Goal: Task Accomplishment & Management: Use online tool/utility

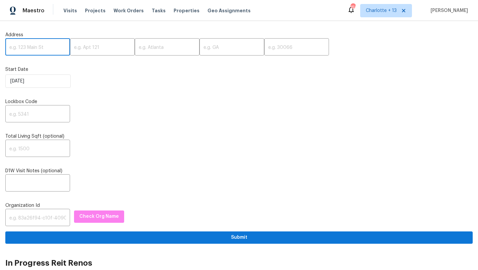
paste input "11440 64th St E, Parrish, FL 34219"
click at [55, 48] on input "11440 64th St E, Parrish, FL 34219" at bounding box center [37, 48] width 65 height 16
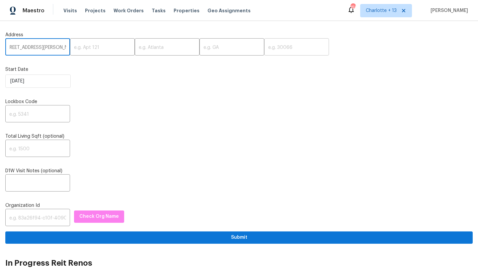
type input "11440 64th St E, Parrish, FL"
click at [264, 48] on input "text" at bounding box center [296, 48] width 65 height 16
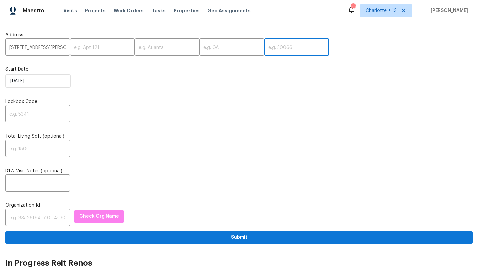
paste input "34219"
type input "34219"
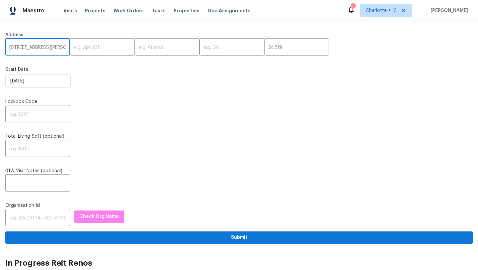
click at [53, 47] on input "11440 64th St E, Parrish, FL" at bounding box center [37, 48] width 65 height 16
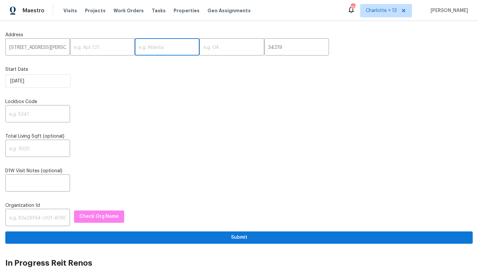
click at [141, 49] on input "text" at bounding box center [167, 48] width 65 height 16
paste input "Parrish"
type input "Parrish"
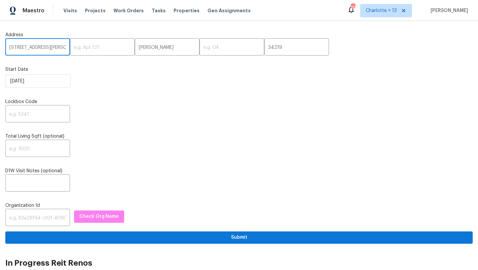
click at [51, 48] on input "11440 64th St E, Parrish, FL" at bounding box center [37, 48] width 65 height 16
click at [57, 48] on input "11440 64th St E,, FL" at bounding box center [37, 48] width 65 height 16
type input "11440 64th St E"
click at [200, 51] on input "text" at bounding box center [232, 48] width 65 height 16
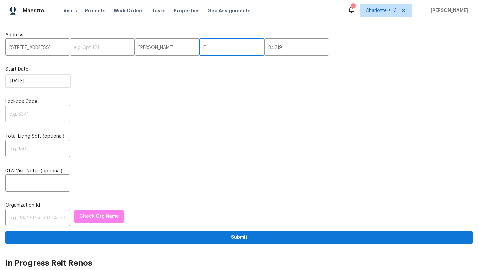
type input "FL"
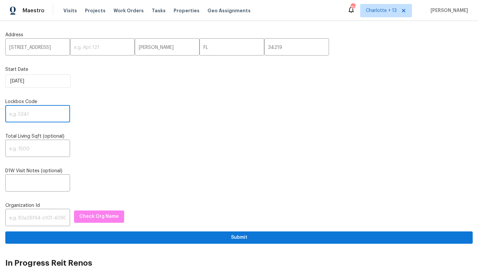
click at [43, 116] on input "text" at bounding box center [37, 115] width 65 height 16
paste input "0710"
type input "0710"
click at [20, 214] on input "text" at bounding box center [37, 218] width 65 height 16
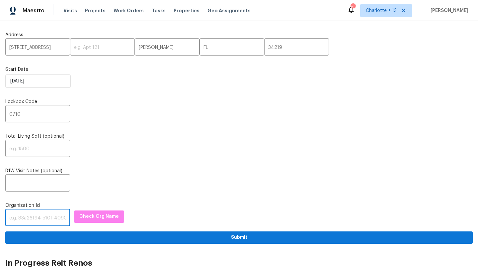
paste input "1349d153-b359-4f9b-b4dd-758ff939cc37"
type input "1349d153-b359-4f9b-b4dd-758ff939cc37"
click at [90, 217] on span "Check Org Name" at bounding box center [99, 216] width 40 height 8
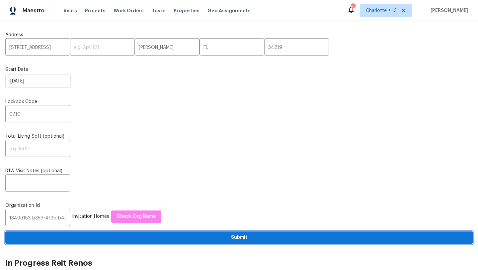
click at [204, 237] on span "Submit" at bounding box center [239, 237] width 457 height 8
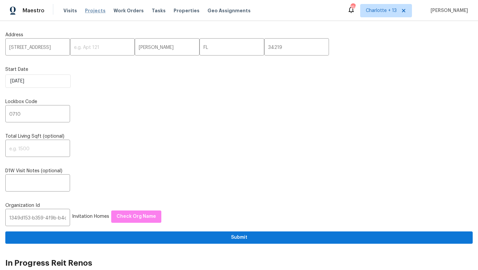
click at [90, 10] on span "Projects" at bounding box center [95, 10] width 21 height 7
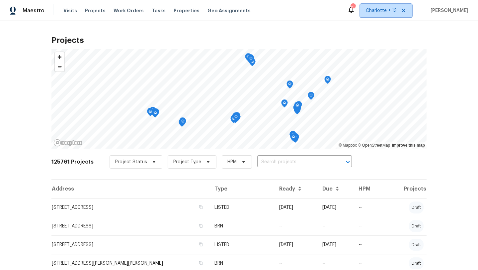
click at [396, 13] on span "Charlotte + 13" at bounding box center [381, 10] width 31 height 7
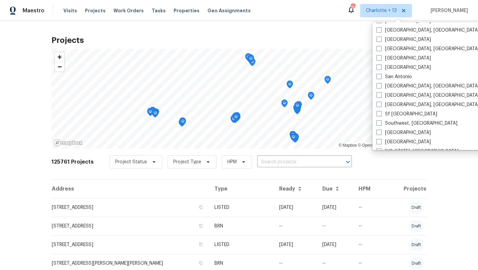
scroll to position [445, 0]
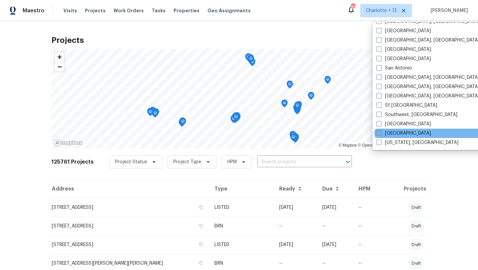
click at [391, 133] on label "Tampa" at bounding box center [404, 133] width 54 height 7
click at [381, 133] on input "Tampa" at bounding box center [379, 132] width 4 height 4
checkbox input "true"
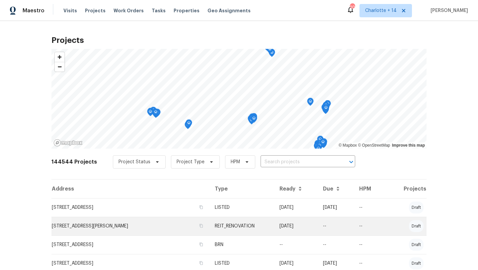
click at [93, 228] on td "11440 64th St E, Parrish, FL 34219" at bounding box center [130, 226] width 158 height 19
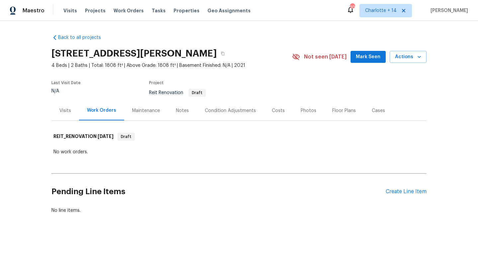
click at [64, 111] on div "Visits" at bounding box center [65, 110] width 12 height 7
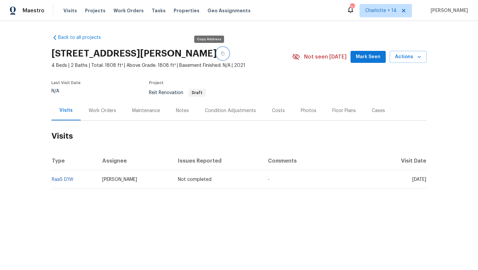
click at [217, 54] on button "button" at bounding box center [223, 53] width 12 height 12
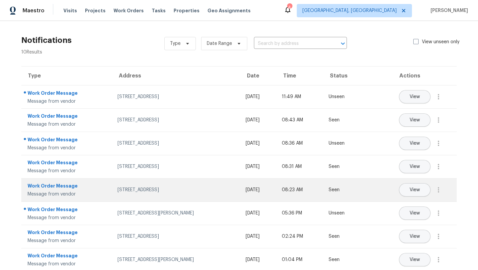
click at [131, 191] on div "3364 Amberway Ct, # 45, Cincinnati, OH 45251" at bounding box center [177, 189] width 118 height 7
click at [401, 188] on button "View" at bounding box center [415, 189] width 32 height 13
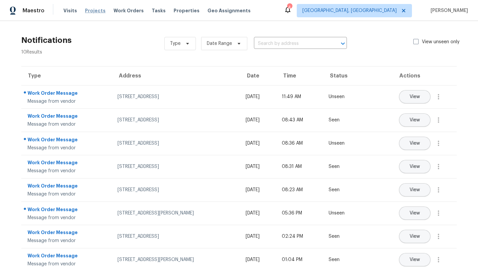
click at [94, 13] on span "Projects" at bounding box center [95, 10] width 21 height 7
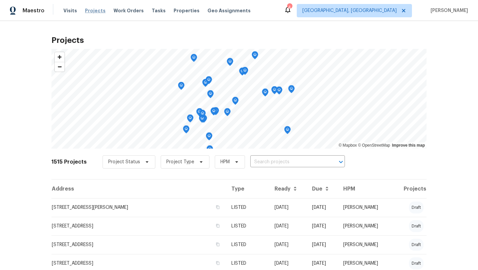
click at [94, 11] on span "Projects" at bounding box center [95, 10] width 21 height 7
click at [178, 10] on span "Properties" at bounding box center [187, 10] width 26 height 7
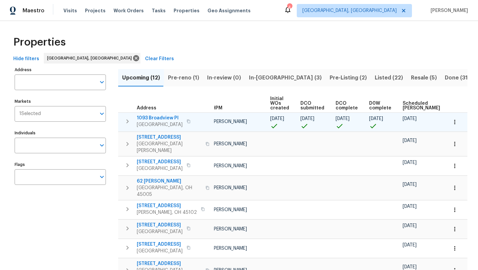
scroll to position [0, 36]
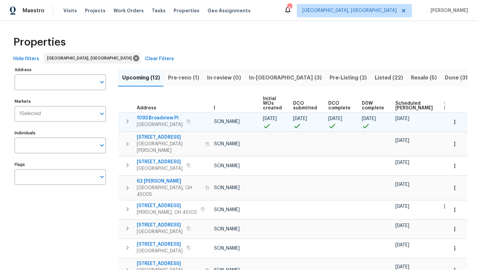
click at [187, 121] on icon "button" at bounding box center [189, 121] width 4 height 4
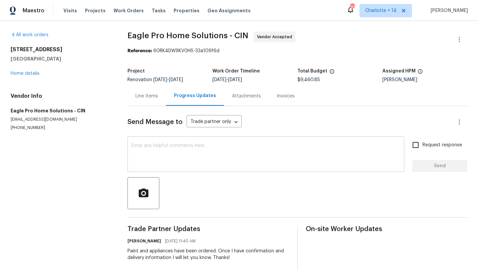
click at [179, 154] on textarea at bounding box center [266, 154] width 269 height 23
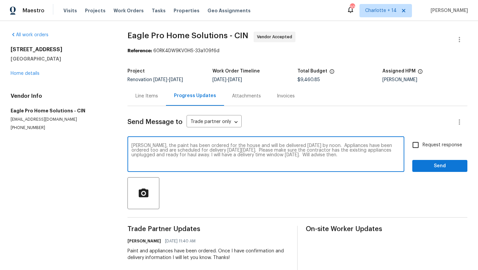
type textarea "Mike, the paint has been ordered for the house and will be delivered tomorrow b…"
click at [447, 168] on span "Send" at bounding box center [440, 166] width 45 height 8
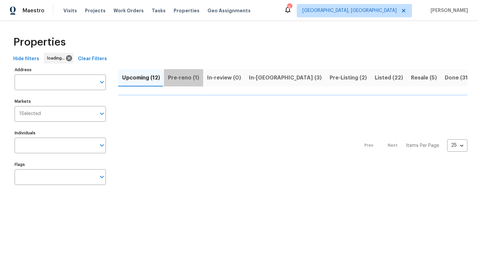
click at [189, 73] on span "Pre-reno (1)" at bounding box center [183, 77] width 31 height 9
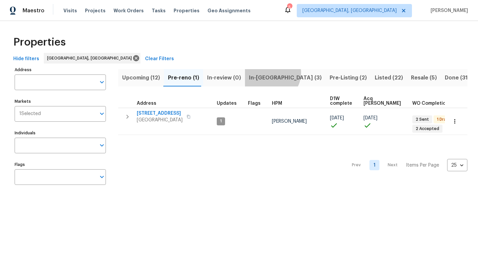
click at [269, 73] on span "In-[GEOGRAPHIC_DATA] (3)" at bounding box center [285, 77] width 73 height 9
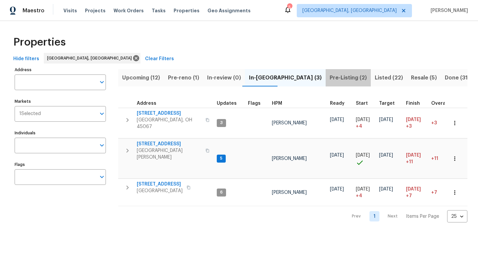
click at [330, 75] on span "Pre-Listing (2)" at bounding box center [348, 77] width 37 height 9
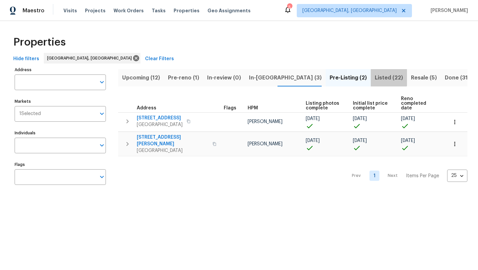
click at [375, 73] on span "Listed (22)" at bounding box center [389, 77] width 28 height 9
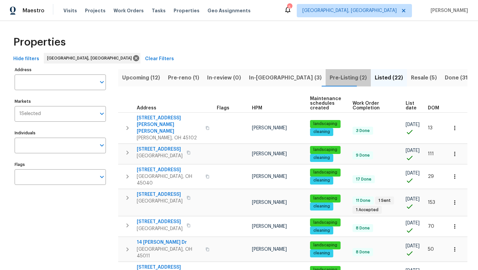
click at [330, 76] on span "Pre-Listing (2)" at bounding box center [348, 77] width 37 height 9
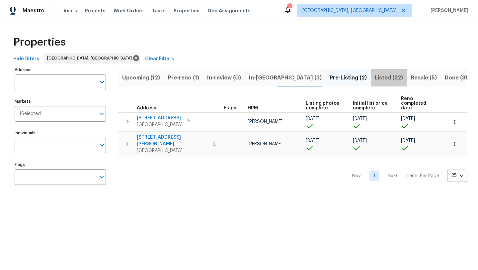
click at [375, 78] on span "Listed (22)" at bounding box center [389, 77] width 28 height 9
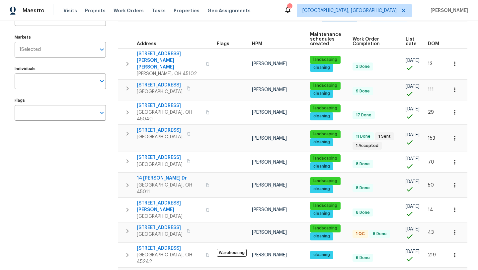
scroll to position [65, 0]
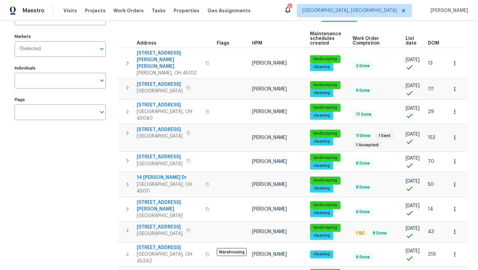
click at [433, 44] on span "DOM" at bounding box center [433, 43] width 11 height 5
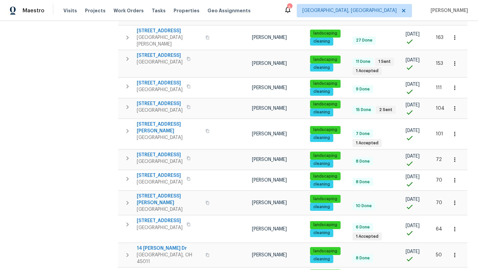
scroll to position [183, 0]
